Goal: Information Seeking & Learning: Learn about a topic

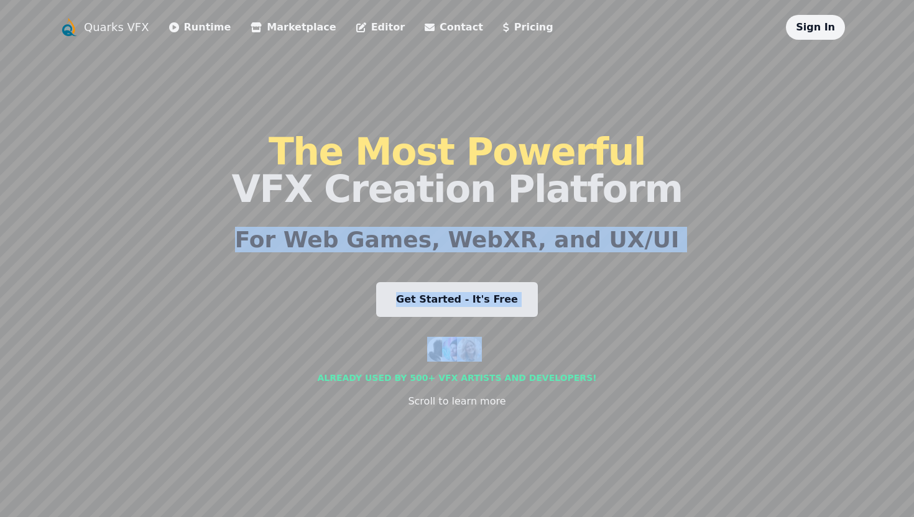
drag, startPoint x: 663, startPoint y: 334, endPoint x: 662, endPoint y: 183, distance: 151.1
click at [662, 183] on div "Quarks VFX Runtime Marketplace Editor Contact Pricing Sign In The Most Powerful…" at bounding box center [457, 258] width 796 height 487
click at [669, 320] on div "Quarks VFX Runtime Marketplace Editor Contact Pricing Sign In The Most Powerful…" at bounding box center [457, 258] width 796 height 487
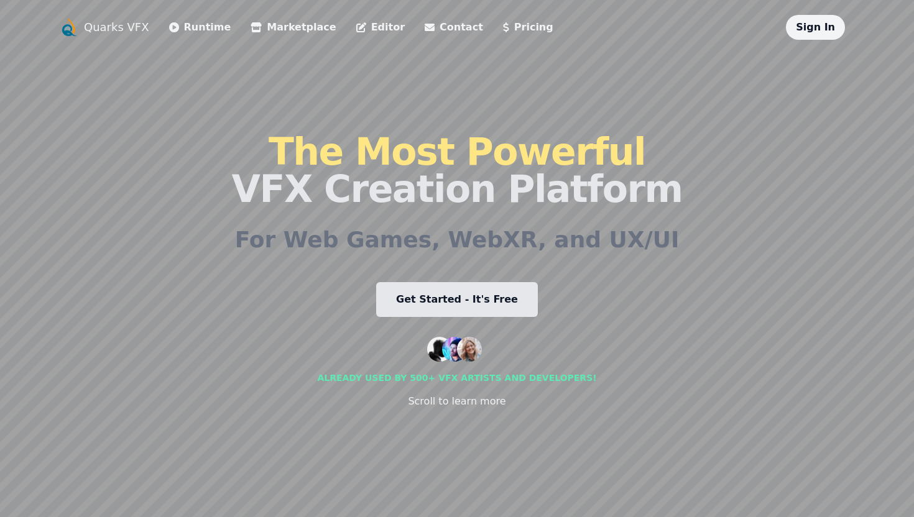
click at [198, 28] on link "Runtime" at bounding box center [200, 27] width 62 height 15
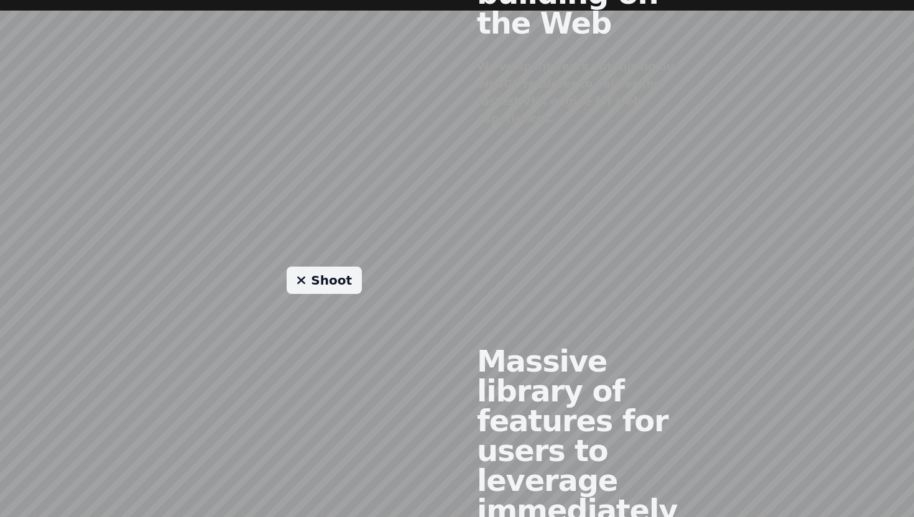
scroll to position [855, 0]
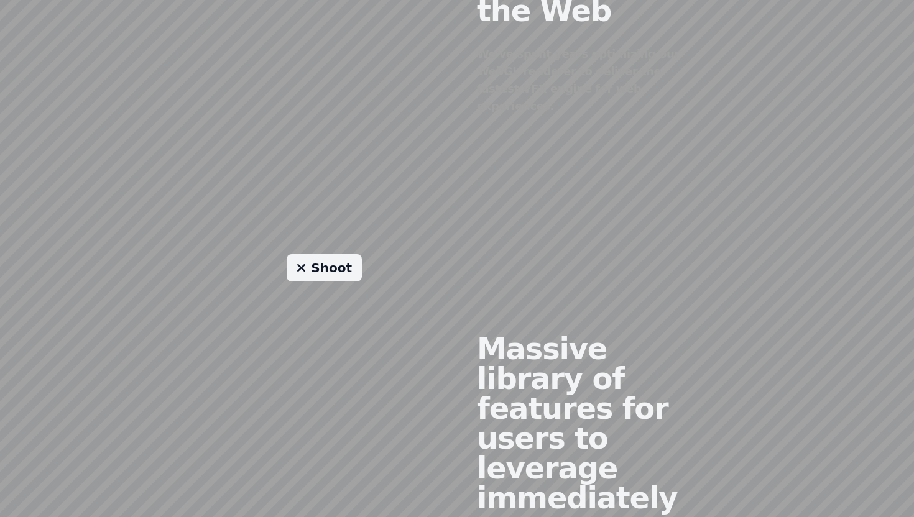
click at [321, 254] on link "Shoot" at bounding box center [324, 267] width 75 height 27
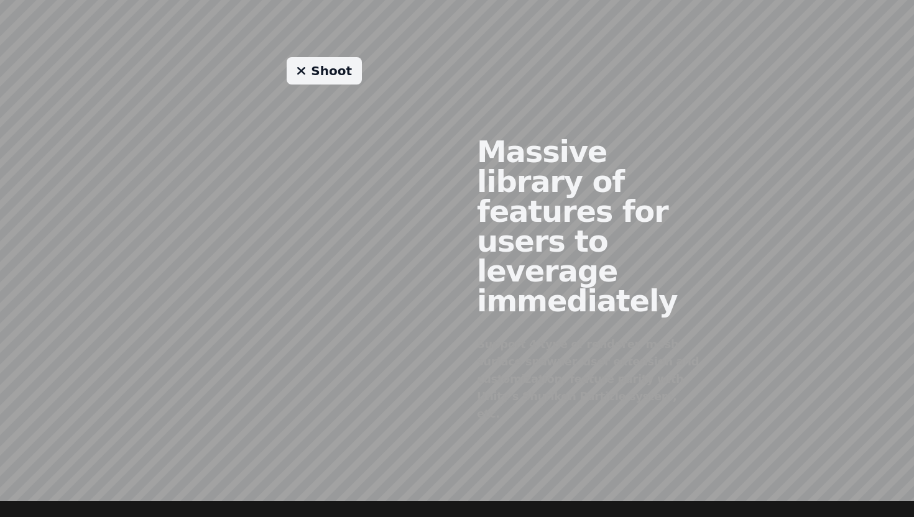
scroll to position [972, 0]
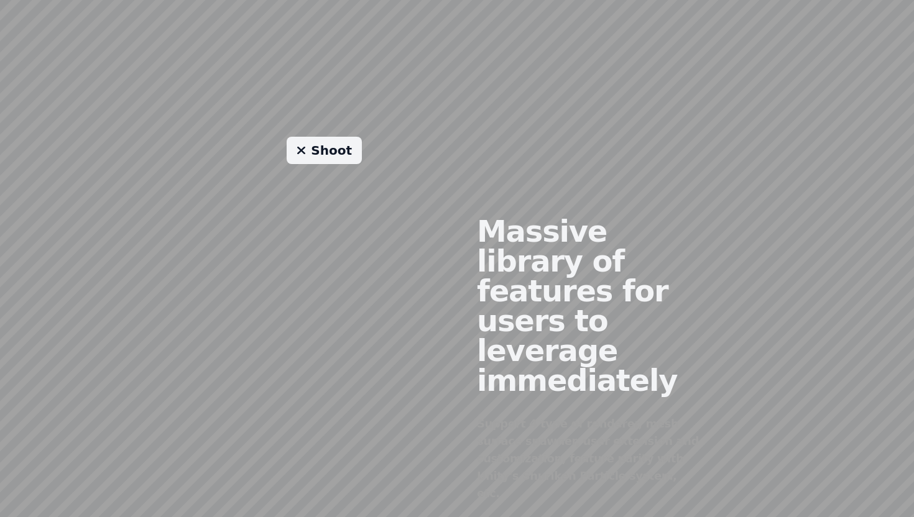
click at [323, 137] on link "Shoot" at bounding box center [324, 150] width 75 height 27
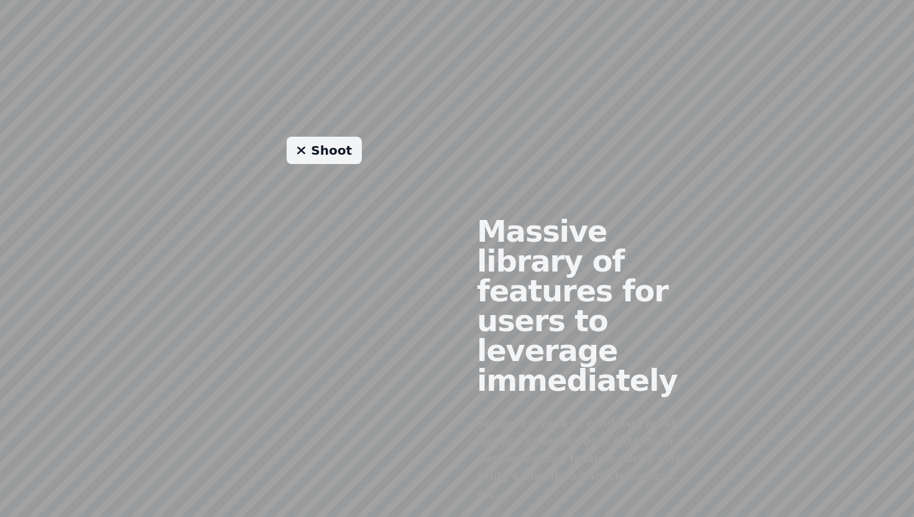
click at [323, 137] on link "Shoot" at bounding box center [324, 150] width 75 height 27
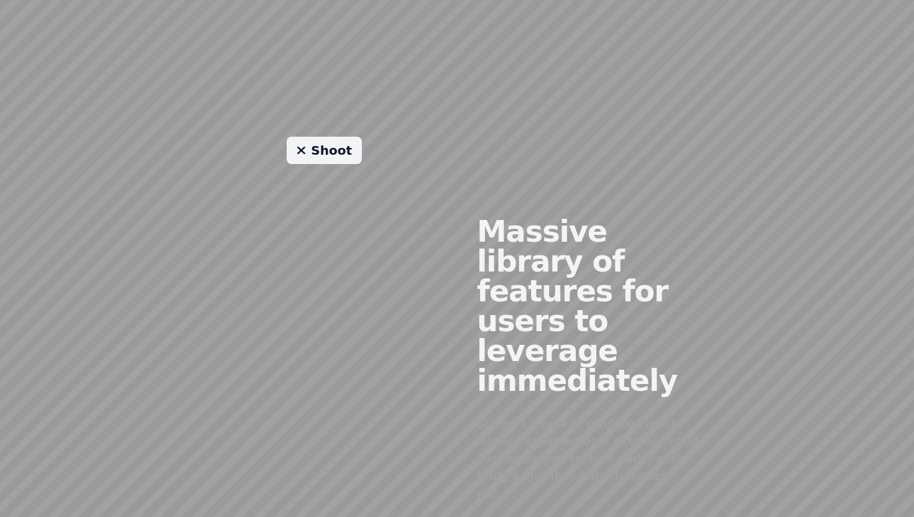
click at [323, 137] on link "Shoot" at bounding box center [324, 150] width 75 height 27
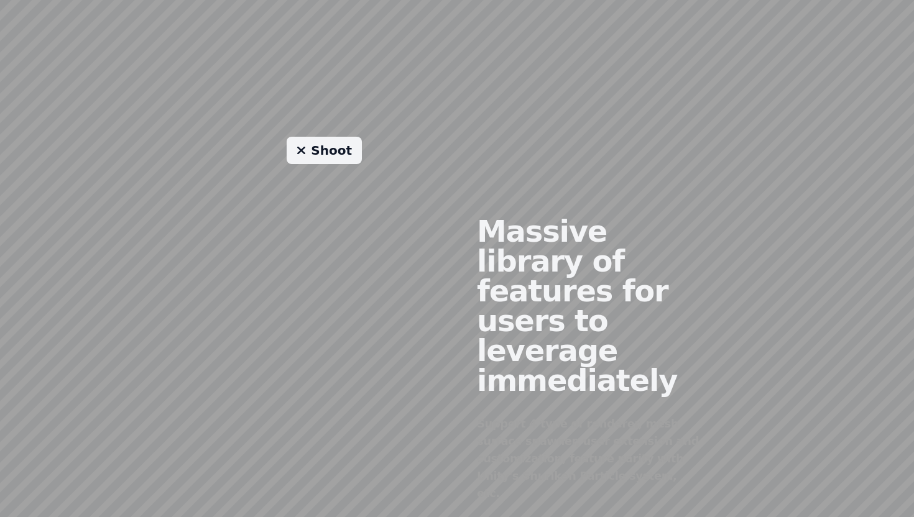
click at [323, 137] on link "Shoot" at bounding box center [324, 150] width 75 height 27
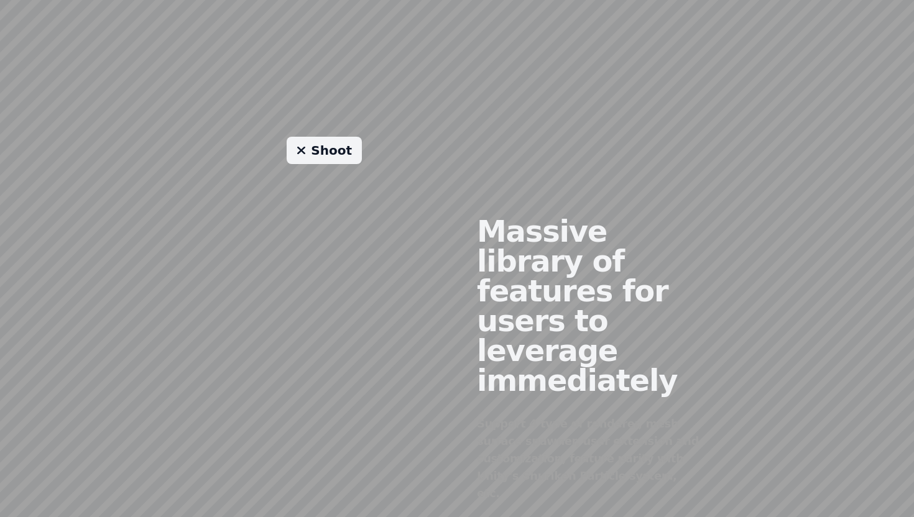
click at [323, 137] on link "Shoot" at bounding box center [324, 150] width 75 height 27
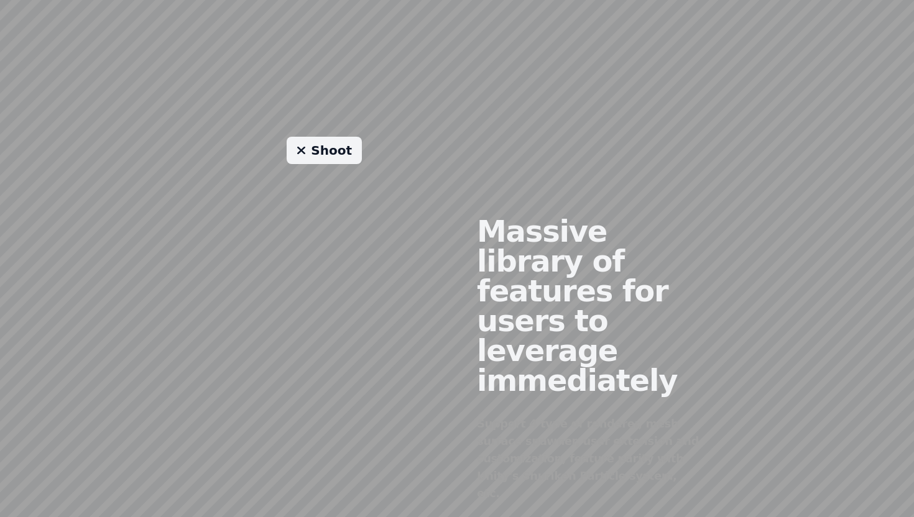
click at [323, 137] on link "Shoot" at bounding box center [324, 150] width 75 height 27
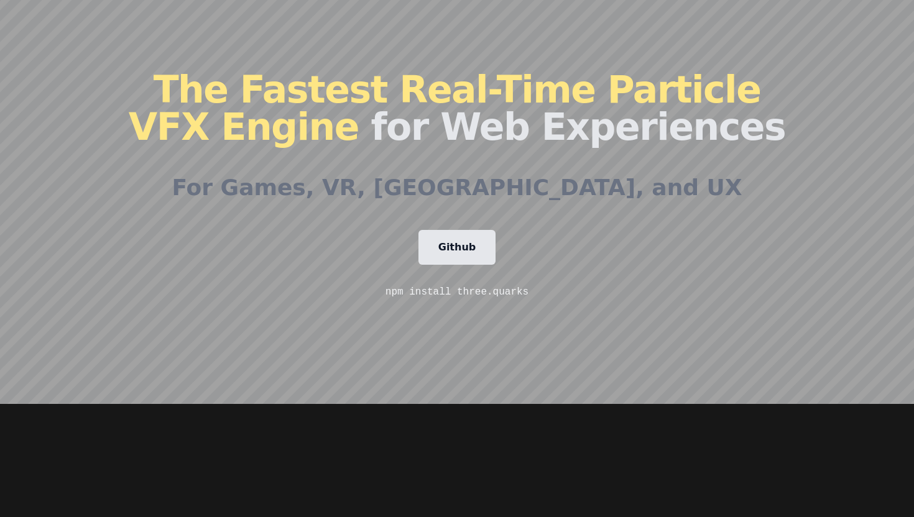
scroll to position [0, 0]
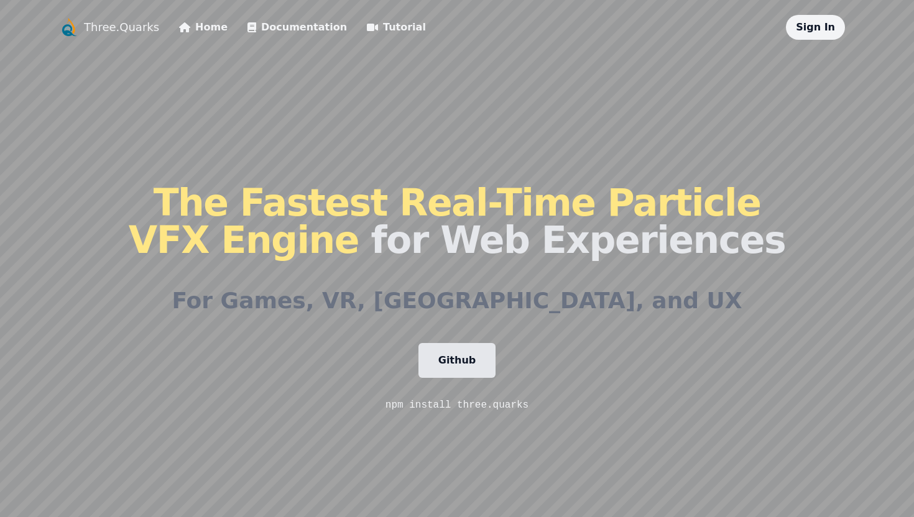
click at [367, 29] on link "Tutorial" at bounding box center [396, 27] width 59 height 15
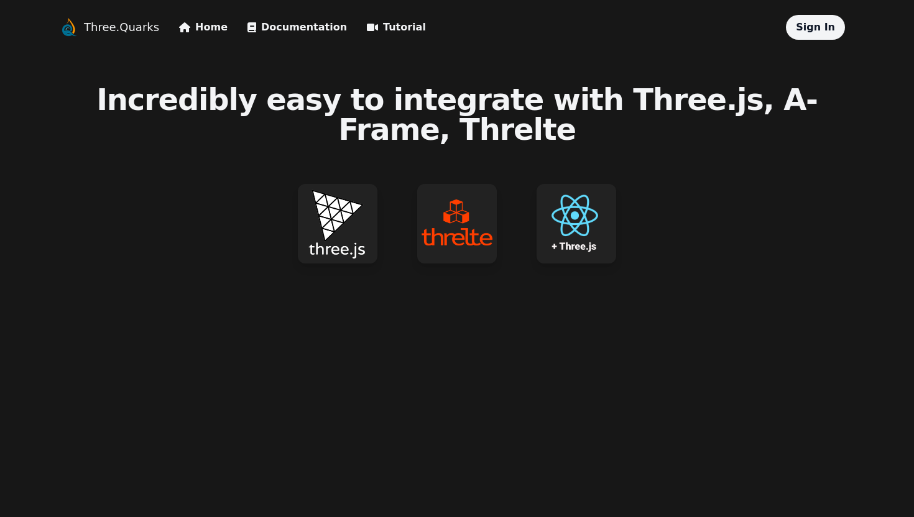
click at [117, 25] on link "Three.Quarks" at bounding box center [121, 27] width 75 height 17
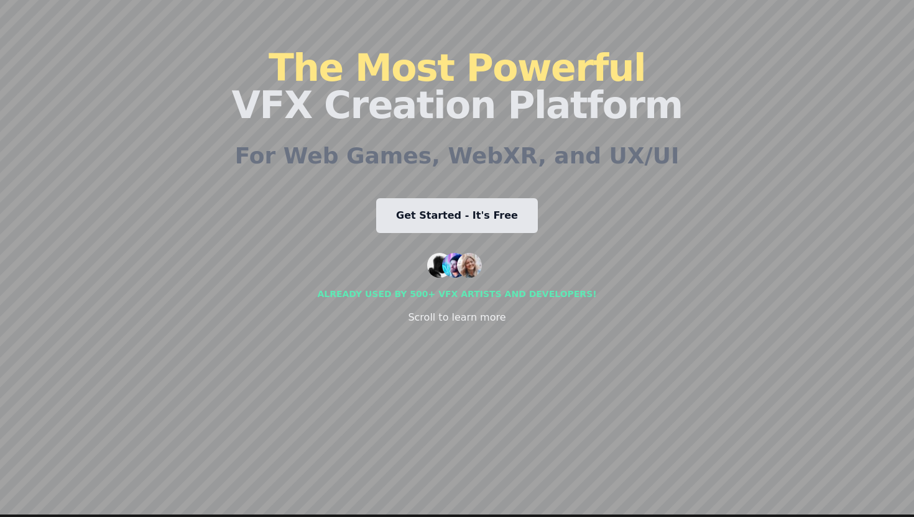
scroll to position [78, 0]
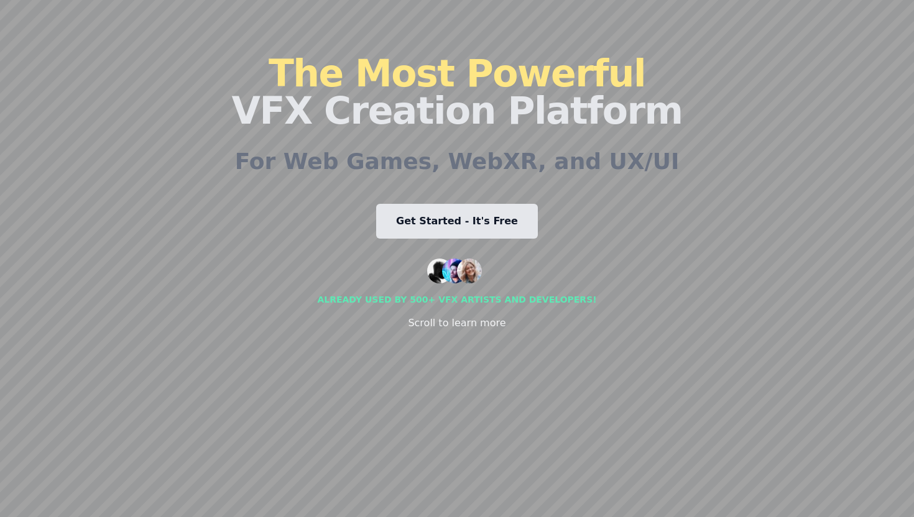
click at [441, 221] on link "Get Started - It's Free" at bounding box center [457, 221] width 162 height 35
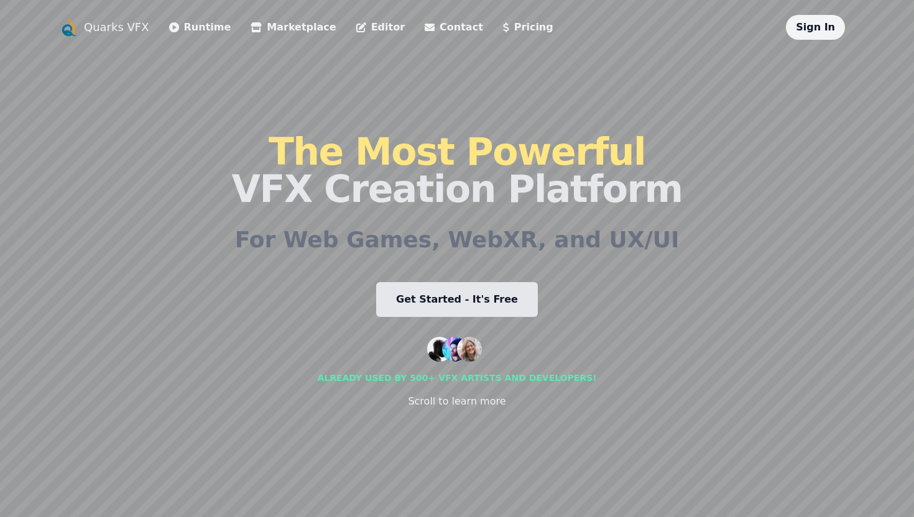
click at [356, 32] on link "Editor" at bounding box center [380, 27] width 48 height 15
click at [503, 30] on link "Pricing" at bounding box center [528, 27] width 50 height 15
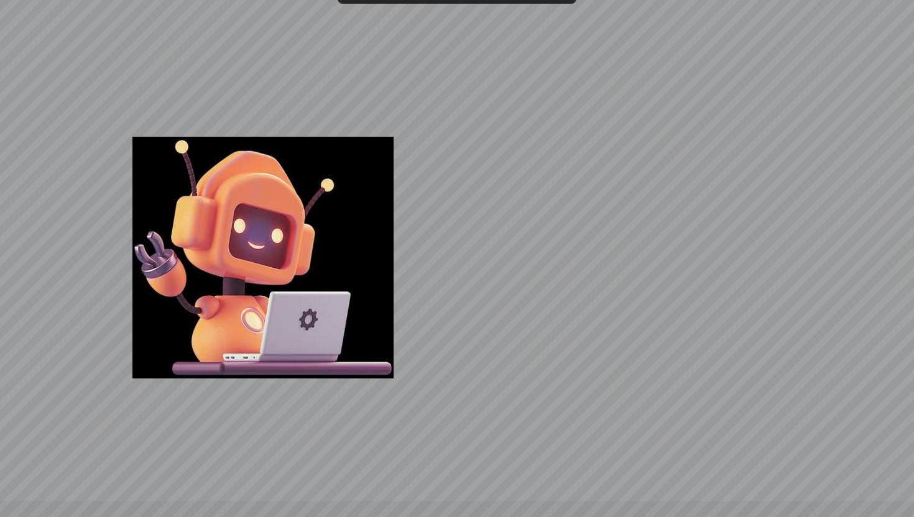
scroll to position [3587, 0]
